Goal: Task Accomplishment & Management: Complete application form

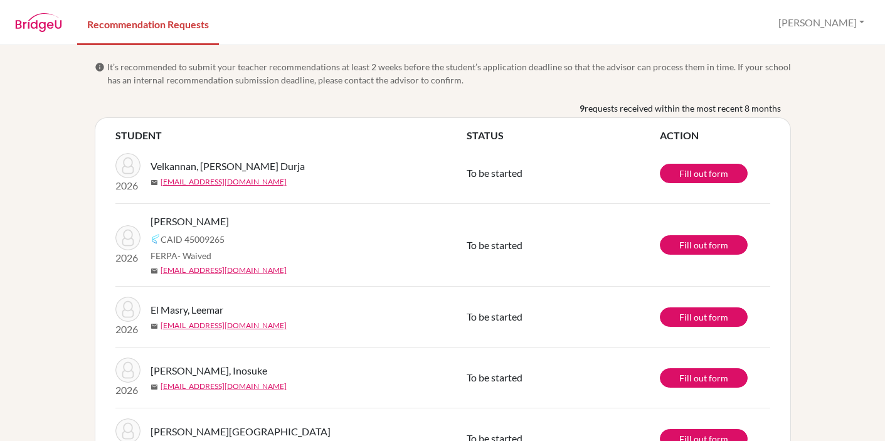
scroll to position [102, 0]
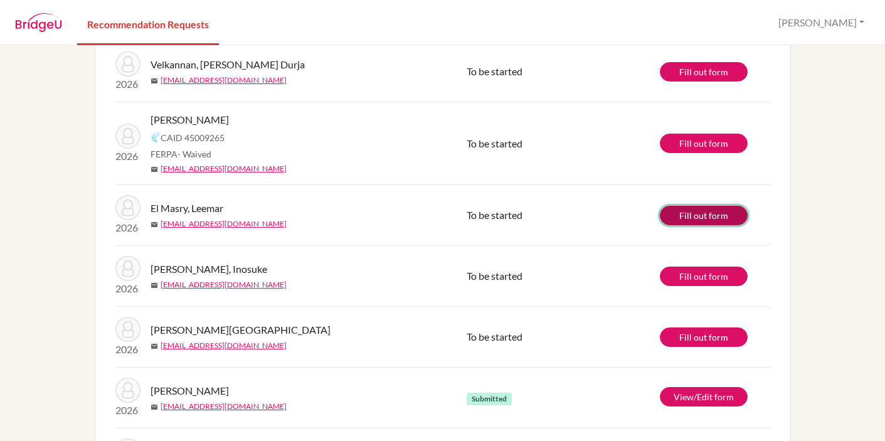
click at [689, 215] on link "Fill out form" at bounding box center [704, 215] width 88 height 19
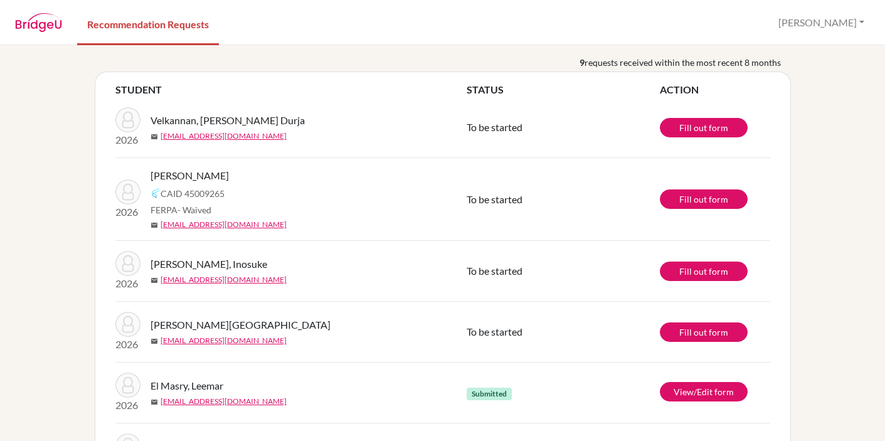
scroll to position [51, 0]
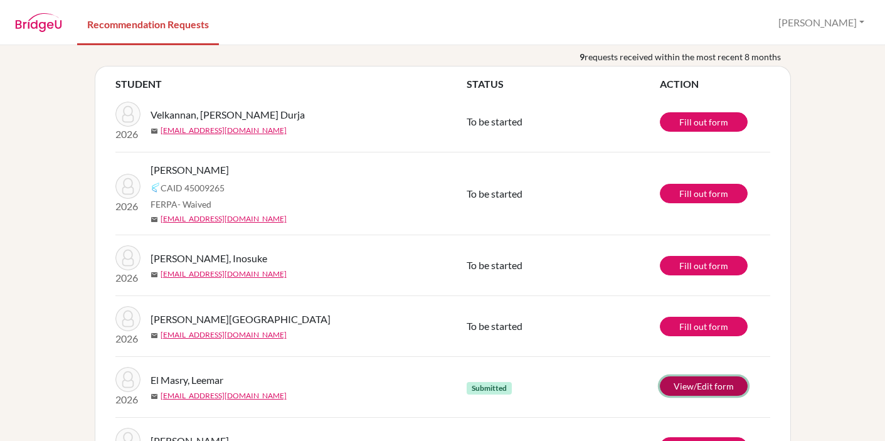
click at [679, 383] on link "View/Edit form" at bounding box center [704, 385] width 88 height 19
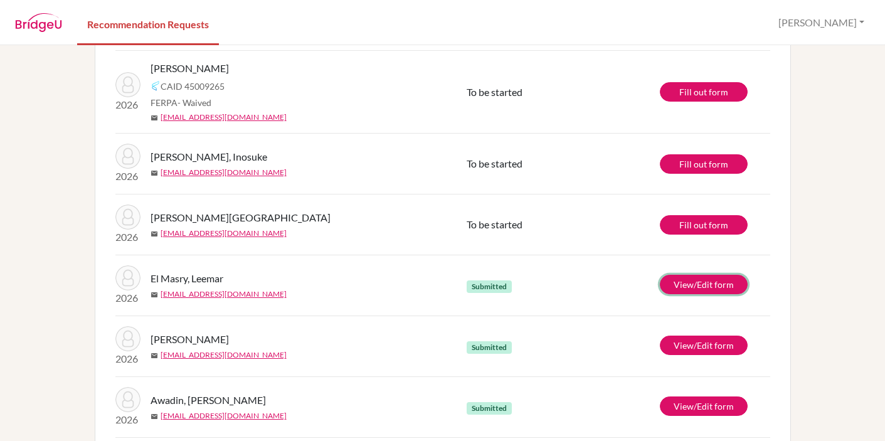
scroll to position [159, 0]
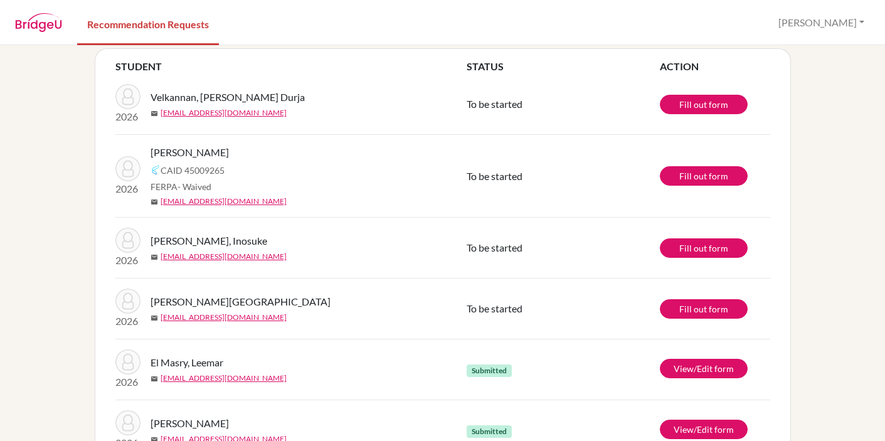
scroll to position [82, 0]
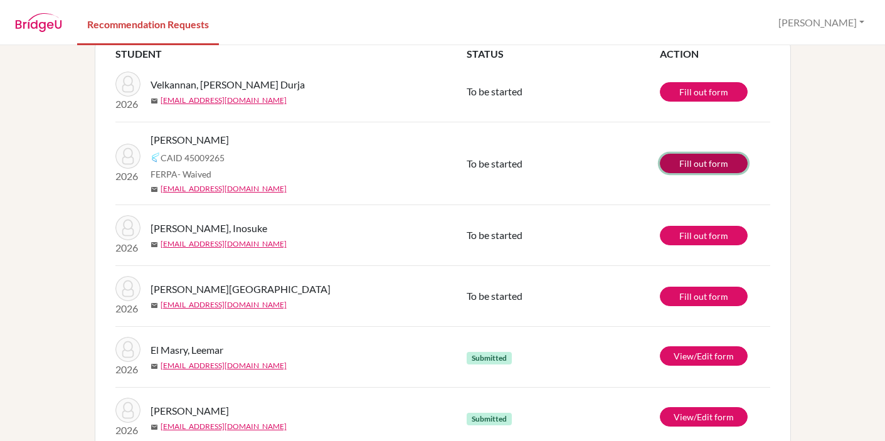
click at [690, 160] on link "Fill out form" at bounding box center [704, 163] width 88 height 19
